Goal: Task Accomplishment & Management: Manage account settings

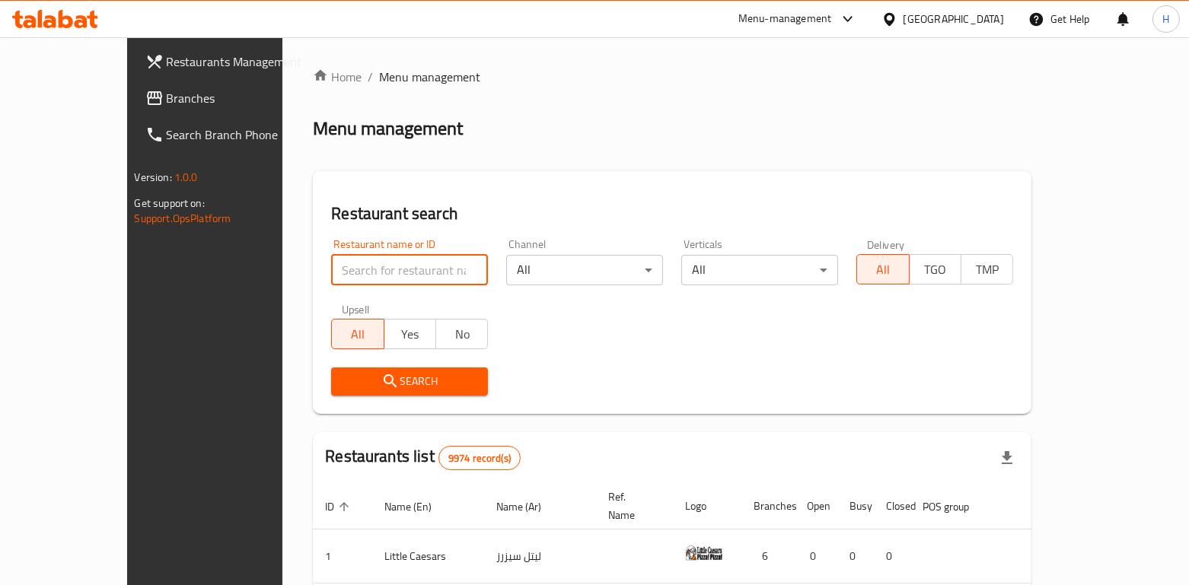
click at [331, 275] on input "search" at bounding box center [409, 270] width 157 height 30
type input "cocoanut"
click button "Search" at bounding box center [409, 382] width 157 height 28
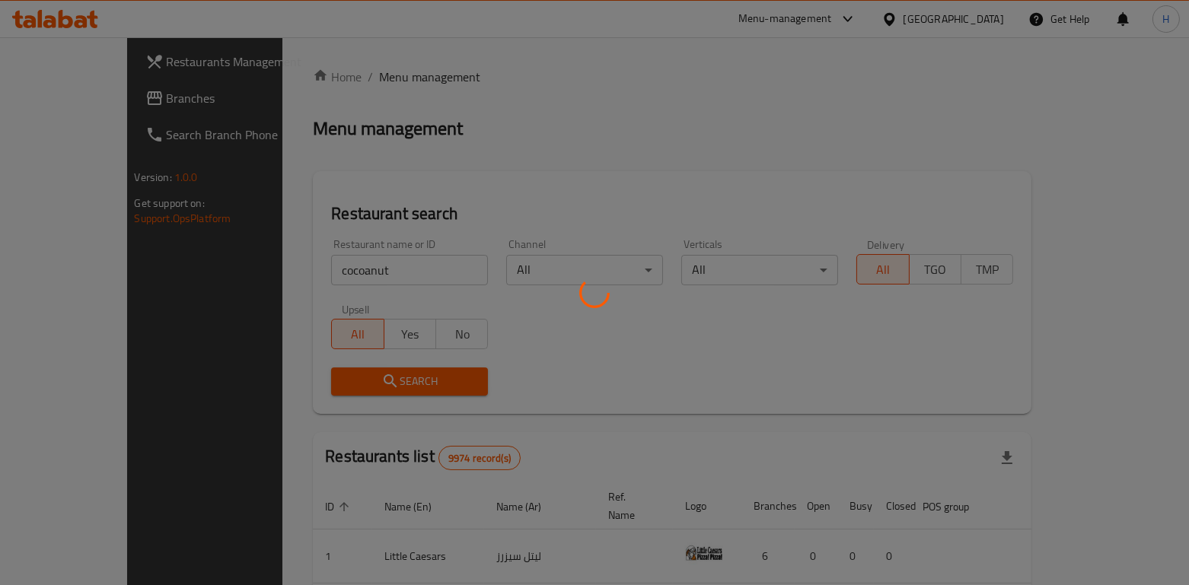
click at [584, 380] on div at bounding box center [594, 292] width 1189 height 585
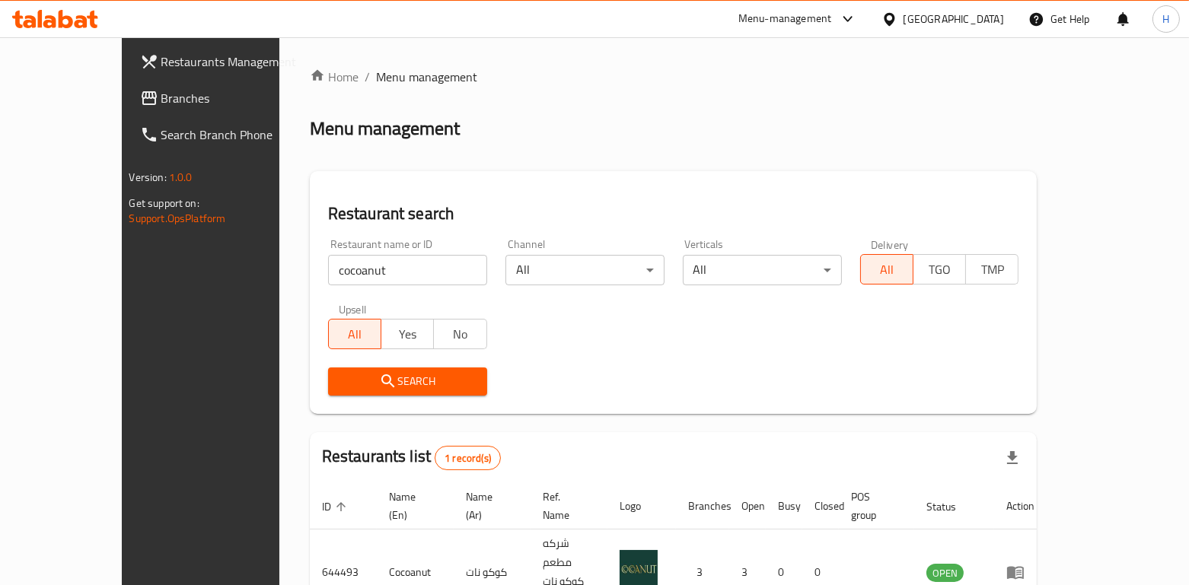
scroll to position [63, 0]
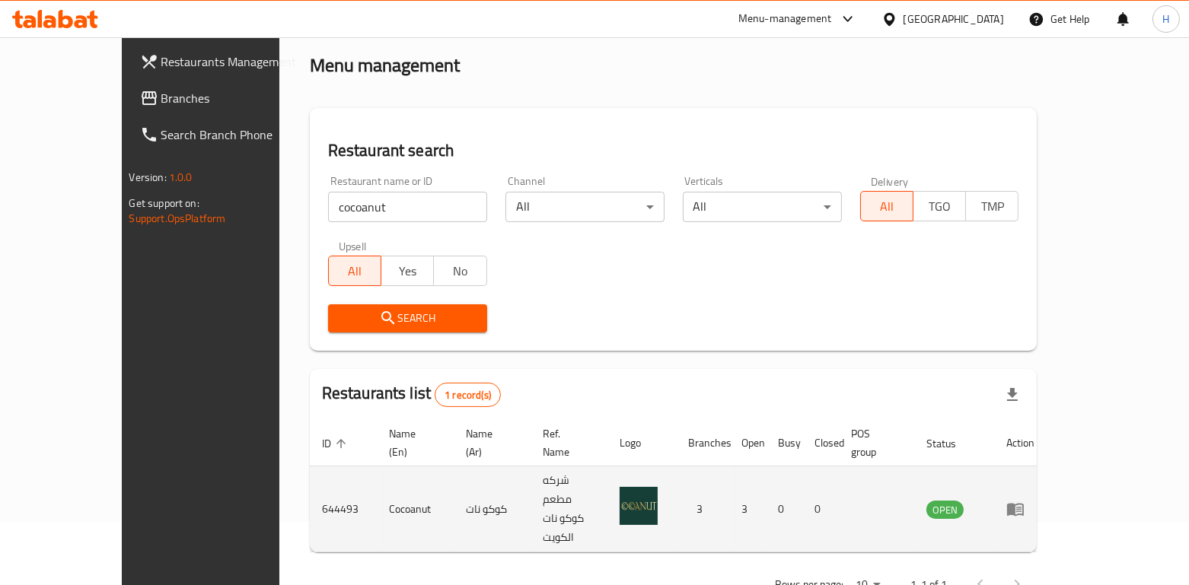
click at [1024, 504] on icon "enhanced table" at bounding box center [1015, 510] width 17 height 13
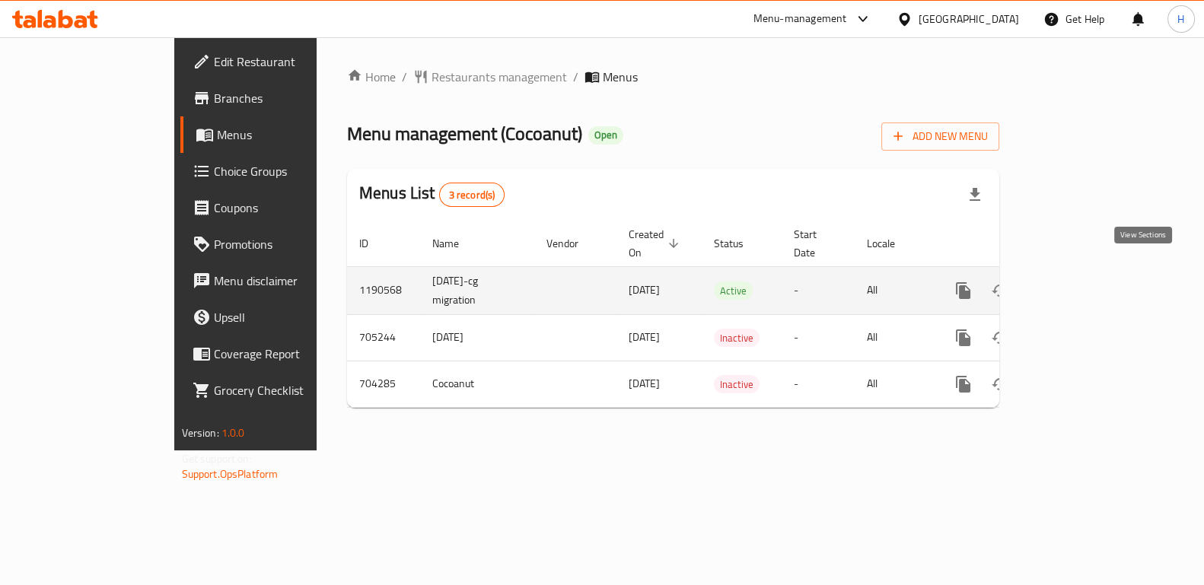
click at [1082, 282] on icon "enhanced table" at bounding box center [1073, 291] width 18 height 18
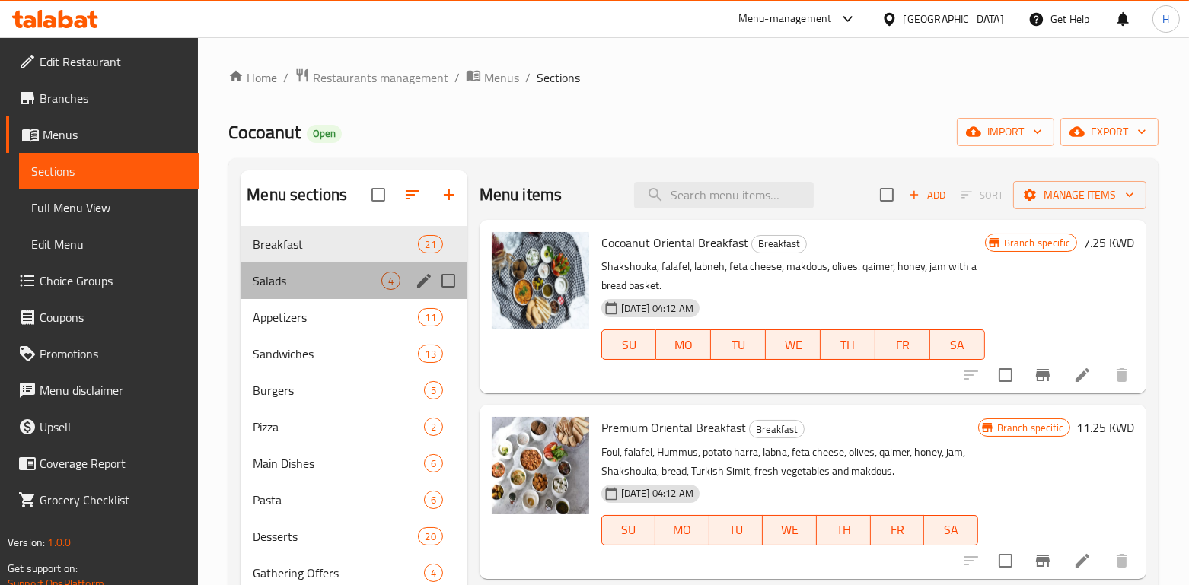
click at [269, 266] on div "Salads 4" at bounding box center [353, 281] width 226 height 37
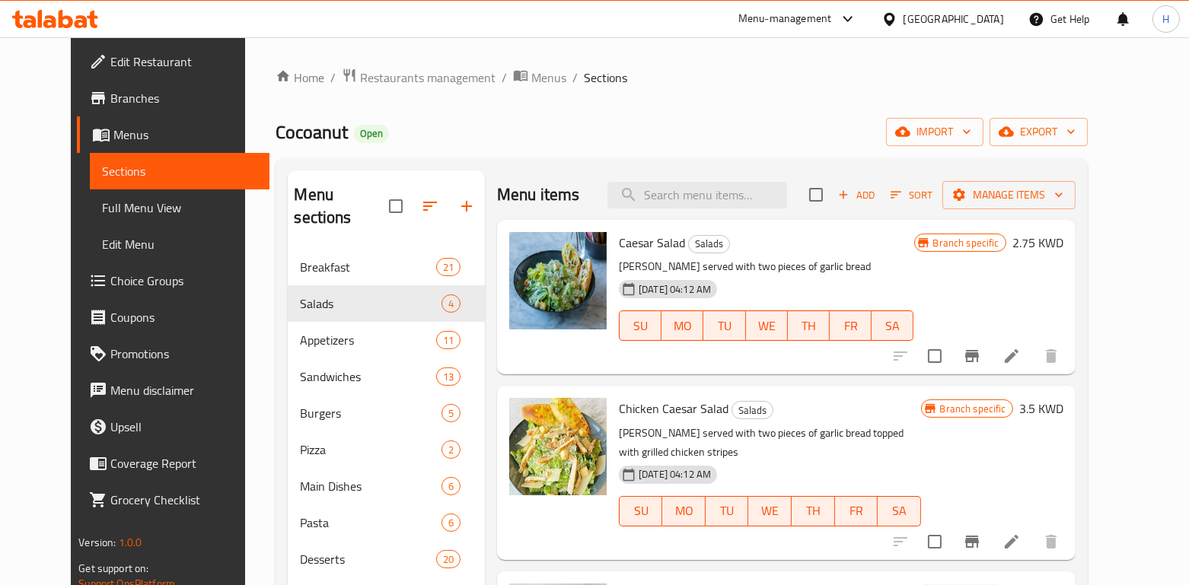
scroll to position [39, 0]
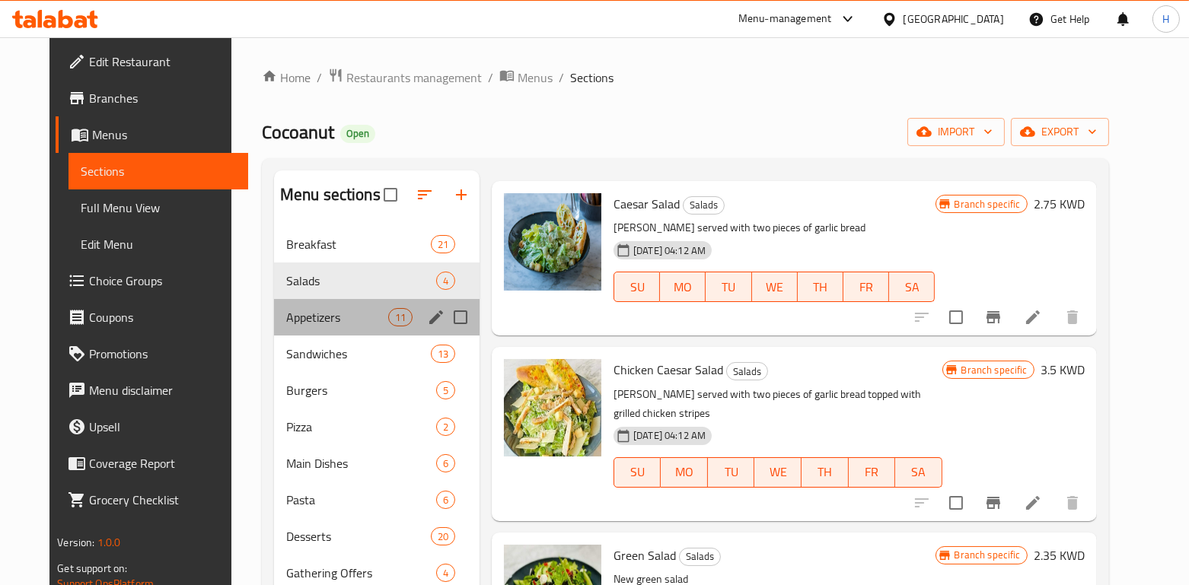
click at [279, 327] on div "Appetizers 11" at bounding box center [376, 317] width 205 height 37
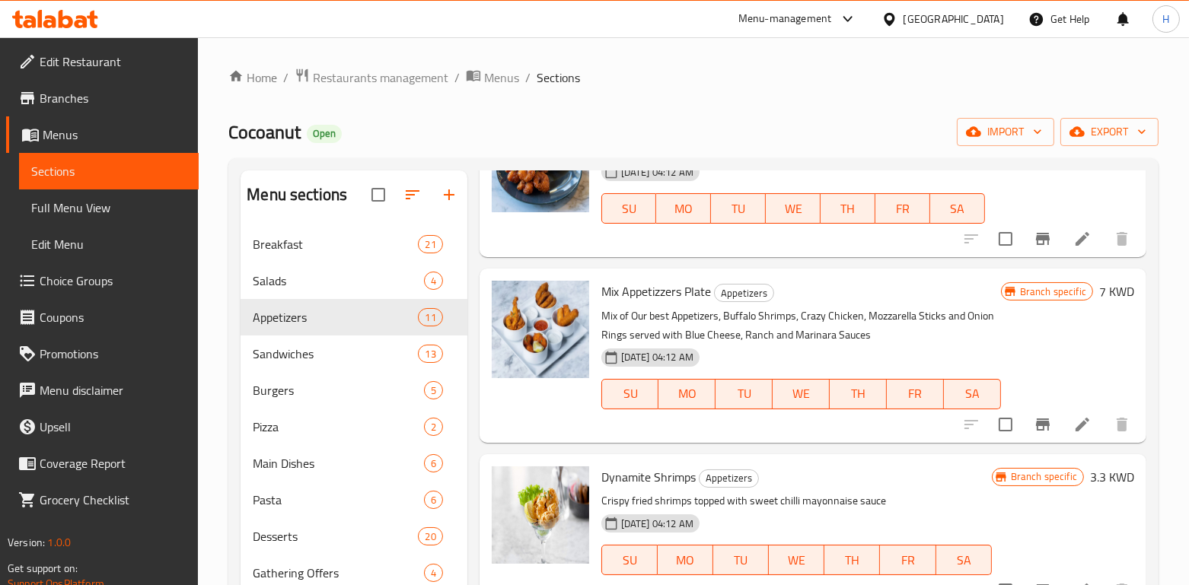
scroll to position [114, 0]
